Goal: Task Accomplishment & Management: Manage account settings

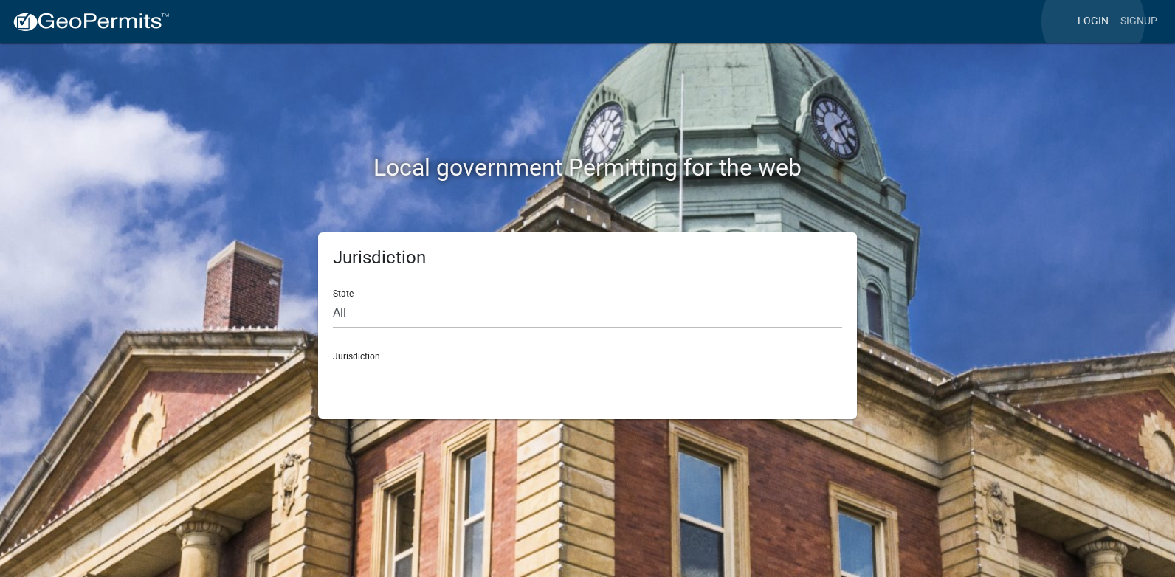
click at [1093, 21] on link "Login" at bounding box center [1093, 21] width 43 height 28
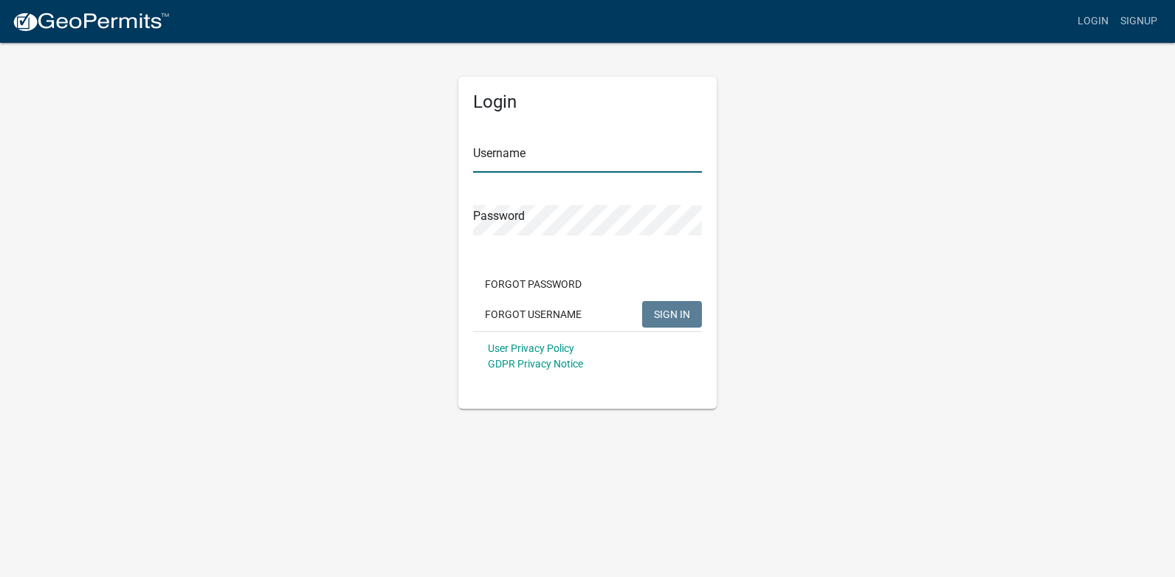
type input "[PERSON_NAME][EMAIL_ADDRESS][PERSON_NAME][DOMAIN_NAME]"
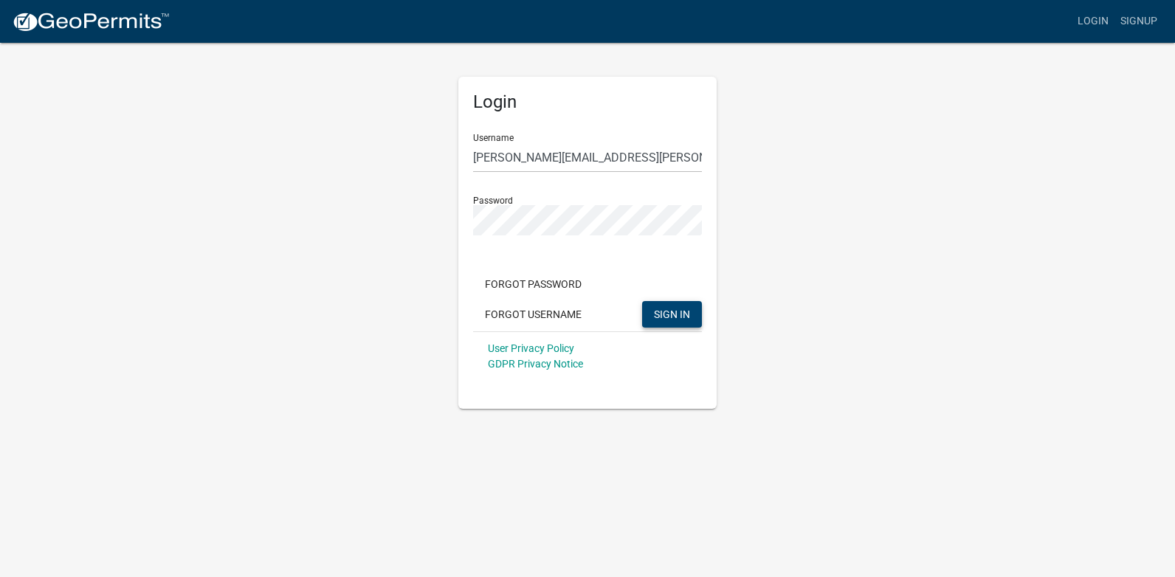
click at [672, 314] on span "SIGN IN" at bounding box center [672, 314] width 36 height 12
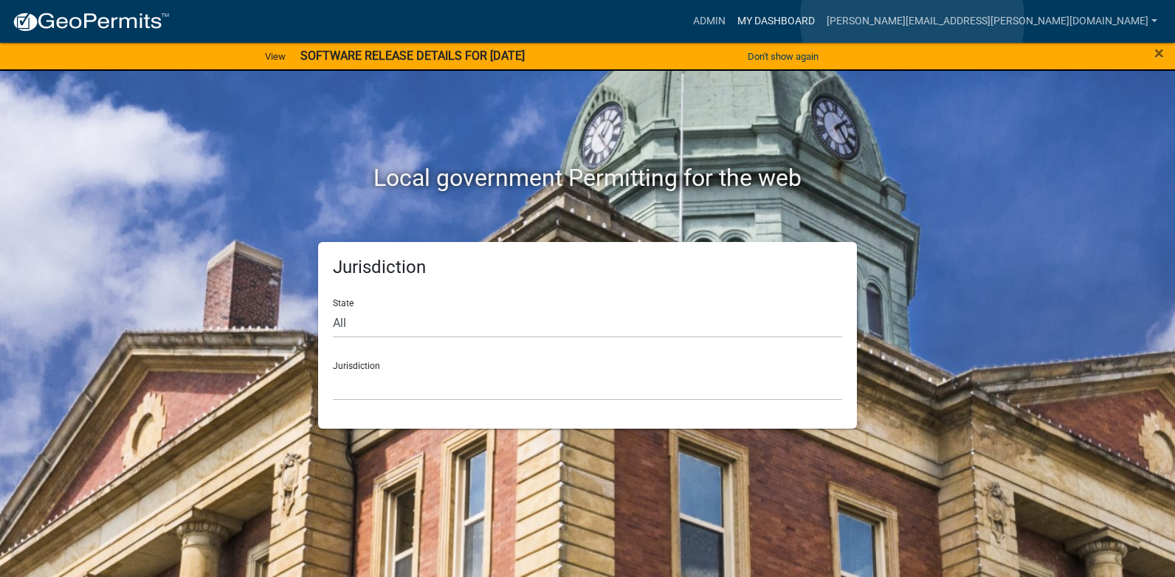
click at [821, 20] on link "My Dashboard" at bounding box center [775, 21] width 89 height 28
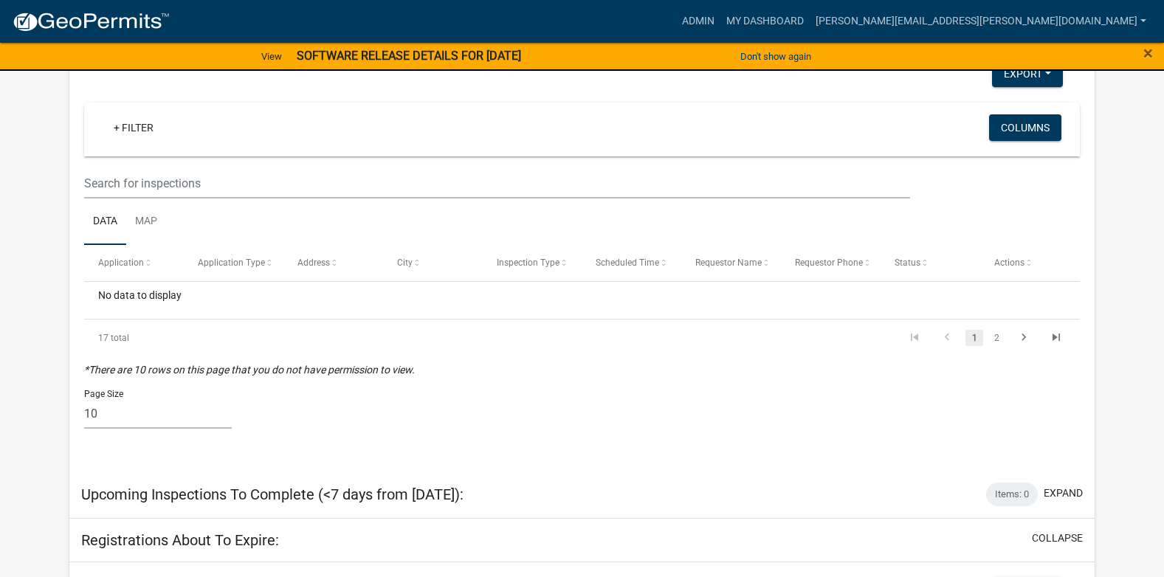
scroll to position [1278, 0]
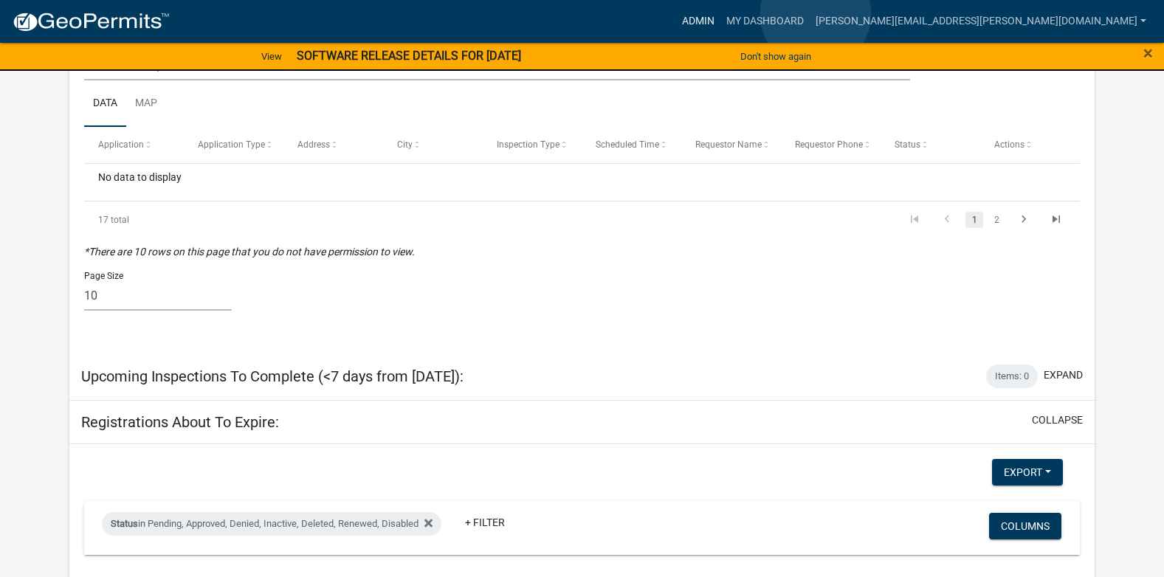
click at [720, 14] on link "Admin" at bounding box center [698, 21] width 44 height 28
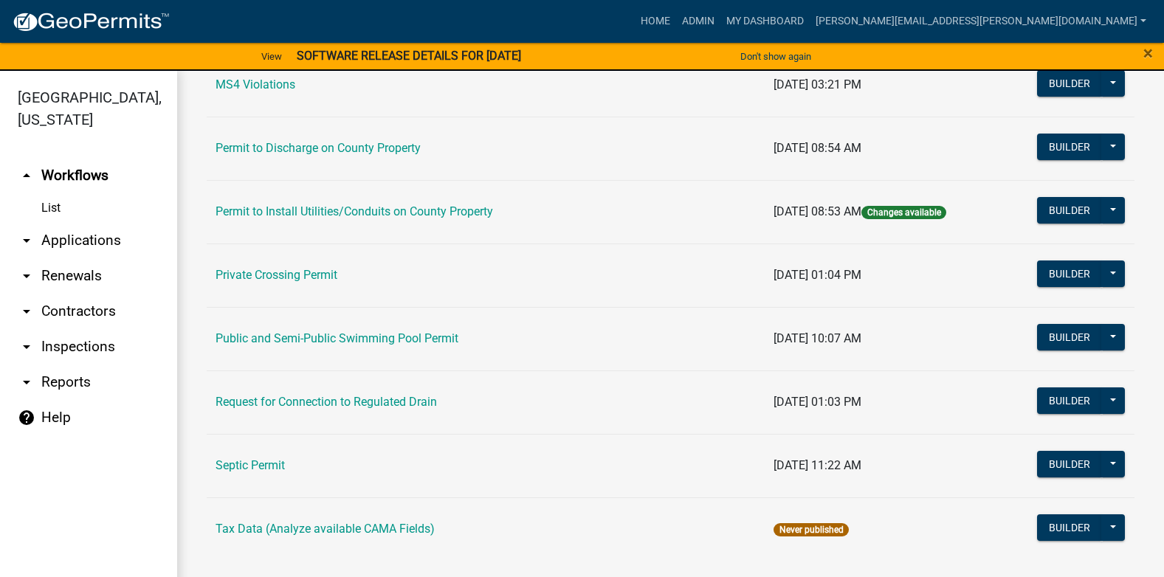
scroll to position [1380, 0]
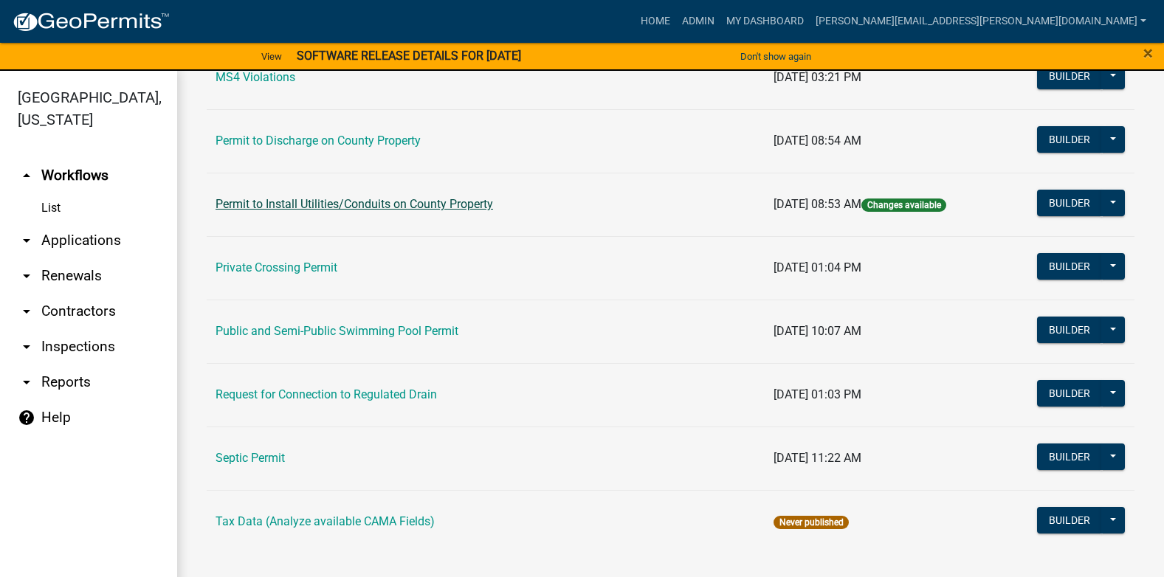
click at [477, 201] on link "Permit to Install Utilities/Conduits on County Property" at bounding box center [353, 204] width 277 height 14
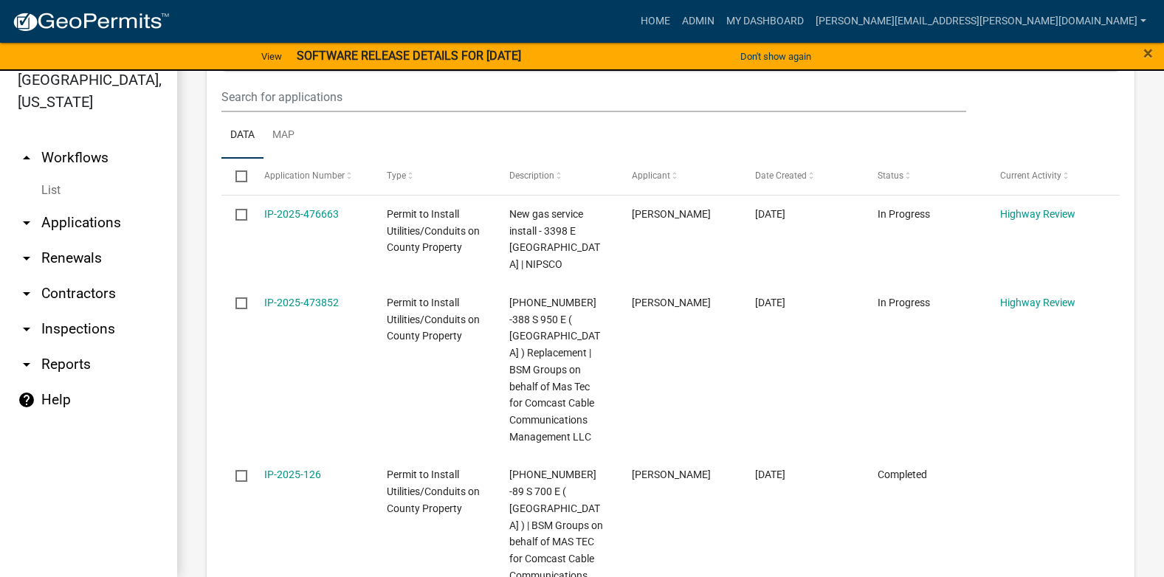
scroll to position [677, 0]
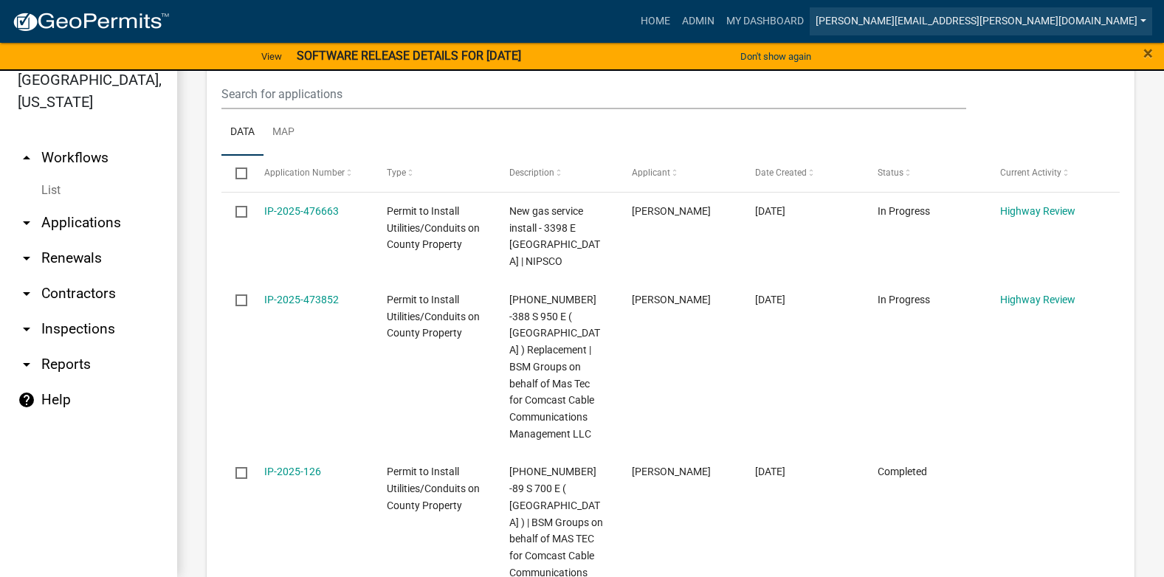
click at [1094, 22] on link "[PERSON_NAME][EMAIL_ADDRESS][PERSON_NAME][DOMAIN_NAME]" at bounding box center [981, 21] width 342 height 28
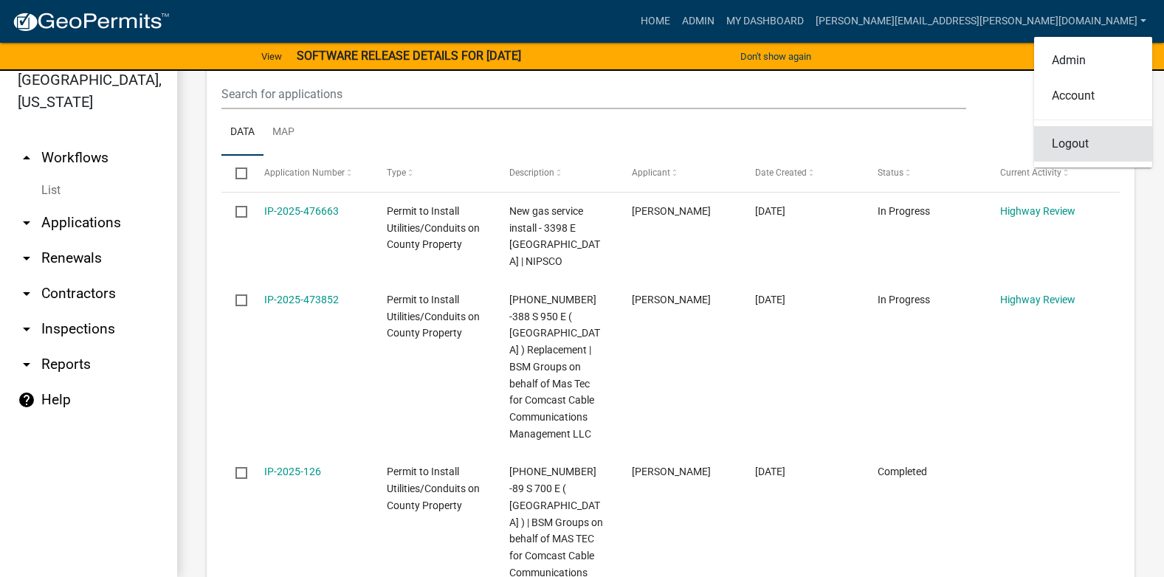
click at [1080, 145] on link "Logout" at bounding box center [1093, 143] width 118 height 35
